Goal: Task Accomplishment & Management: Use online tool/utility

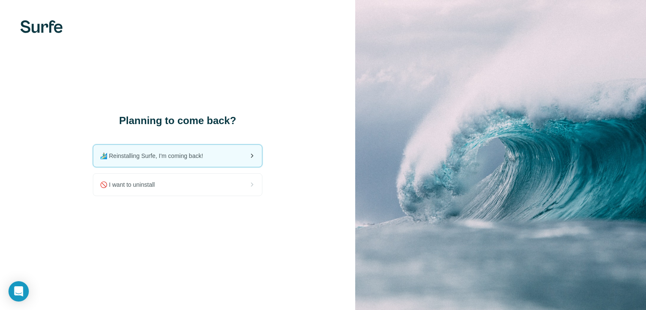
click at [193, 156] on span "🏄🏻‍♂️ Reinstalling Surfe, I'm coming back!" at bounding box center [155, 156] width 110 height 8
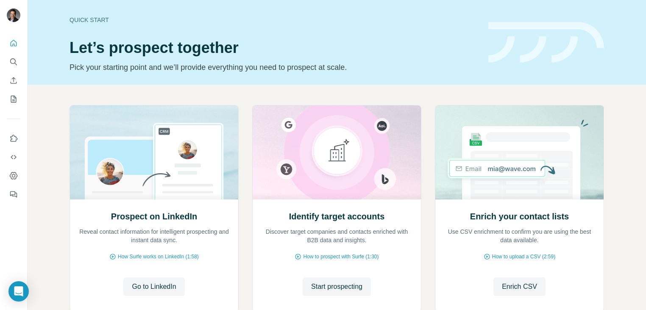
click at [294, 22] on div "Quick start" at bounding box center [274, 20] width 409 height 8
